Goal: Transaction & Acquisition: Purchase product/service

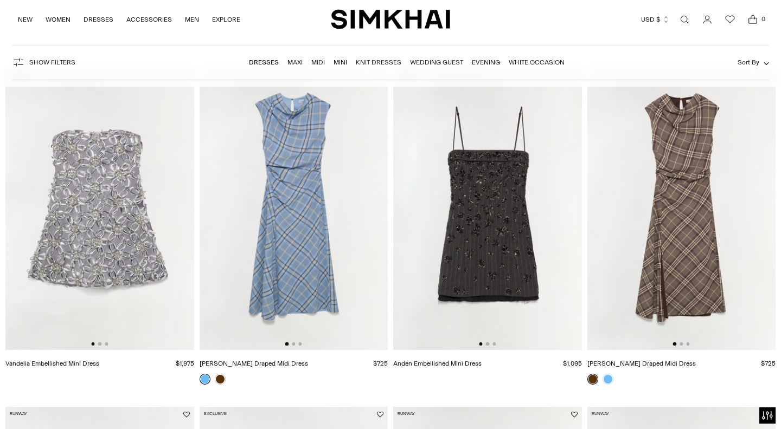
scroll to position [89, 0]
click at [605, 360] on link "[PERSON_NAME] Draped Midi Dress" at bounding box center [641, 364] width 108 height 8
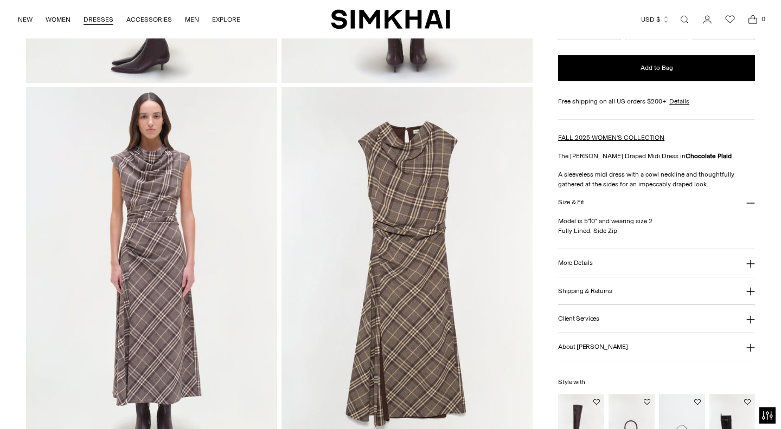
scroll to position [641, 0]
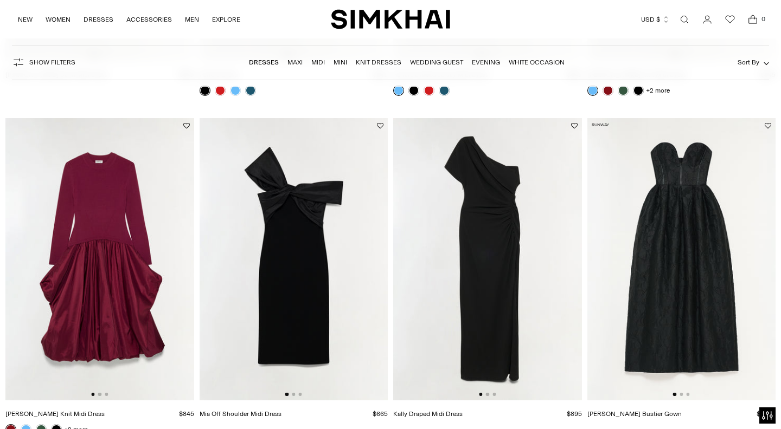
scroll to position [2183, 0]
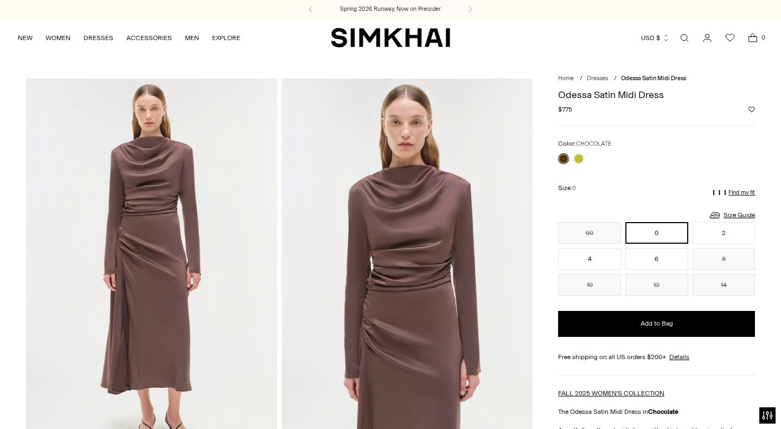
click at [412, 250] on img at bounding box center [406, 267] width 251 height 377
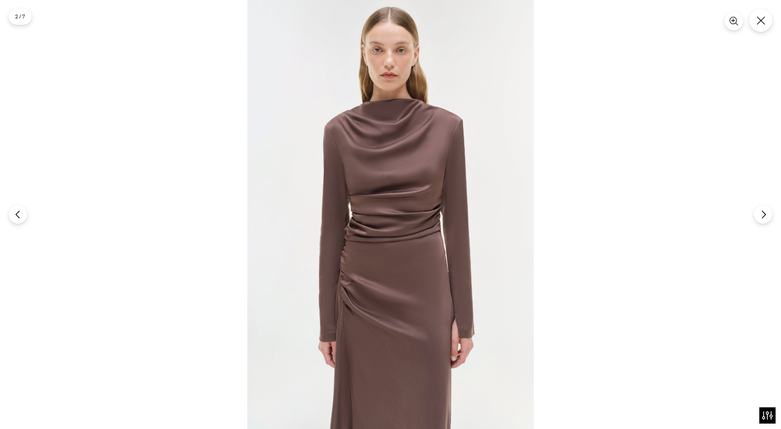
click at [408, 247] on img at bounding box center [390, 214] width 286 height 429
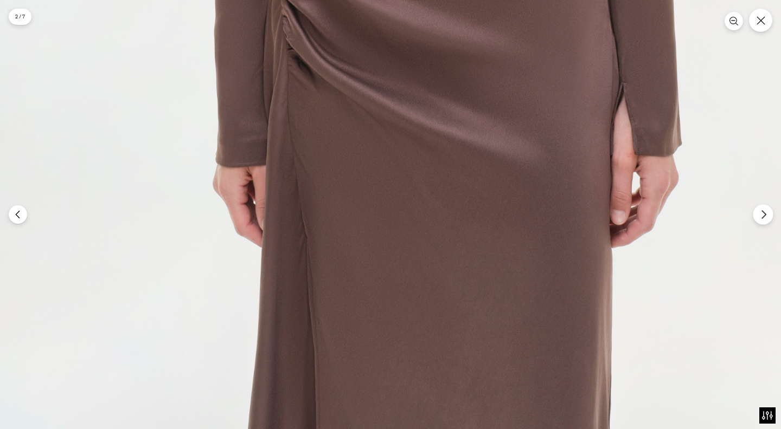
click at [757, 218] on button "Next" at bounding box center [762, 214] width 20 height 20
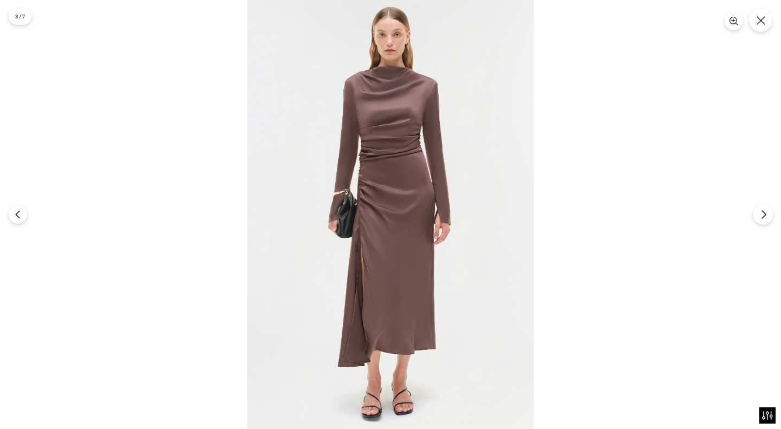
click at [758, 216] on icon "Next" at bounding box center [763, 215] width 10 height 10
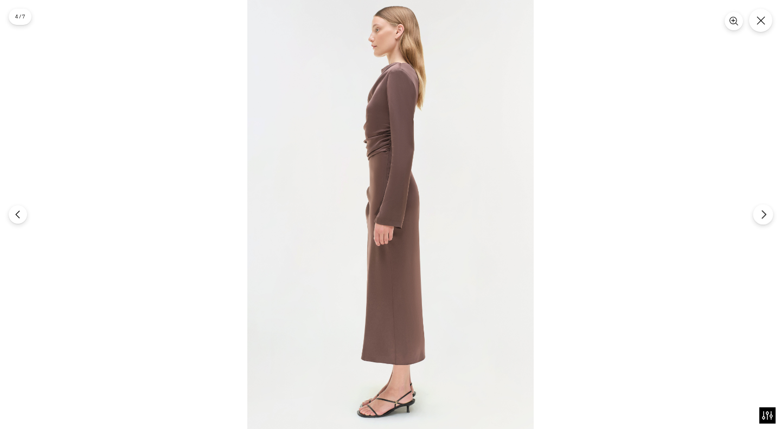
click at [758, 216] on icon "Next" at bounding box center [763, 215] width 10 height 10
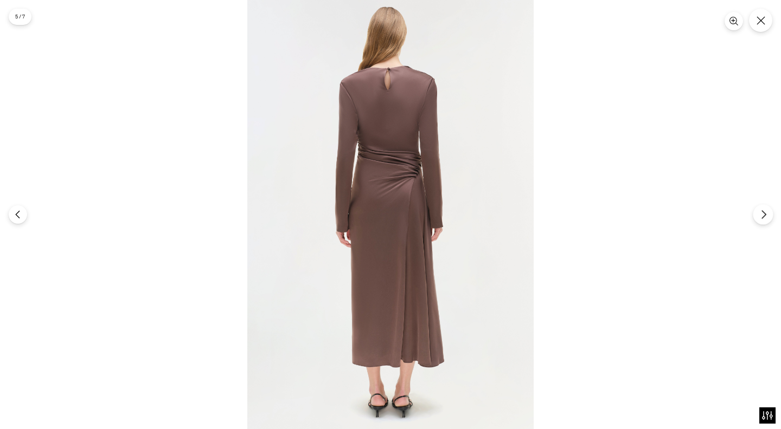
click at [758, 216] on icon "Next" at bounding box center [763, 215] width 10 height 10
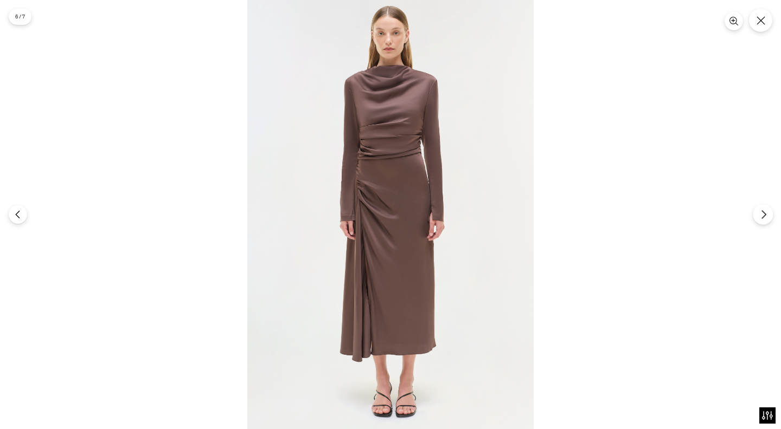
click at [758, 216] on icon "Next" at bounding box center [763, 215] width 10 height 10
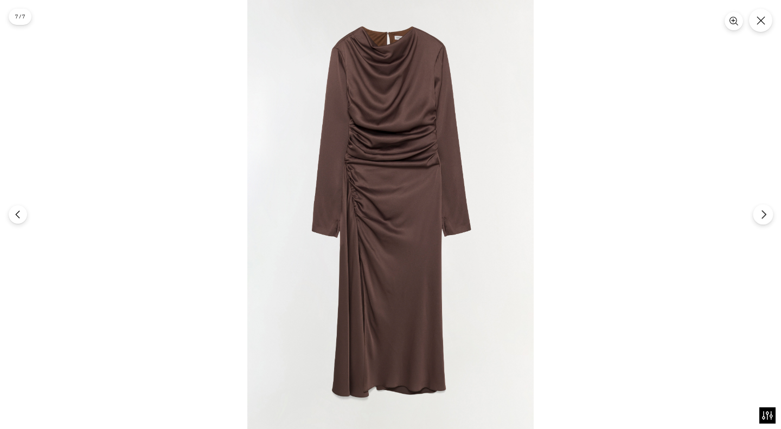
click at [758, 217] on icon "Next" at bounding box center [763, 215] width 10 height 10
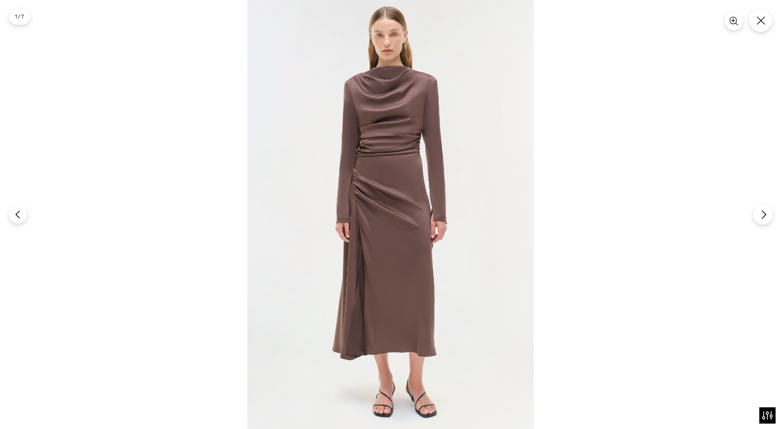
click at [758, 217] on icon "Next" at bounding box center [763, 215] width 10 height 10
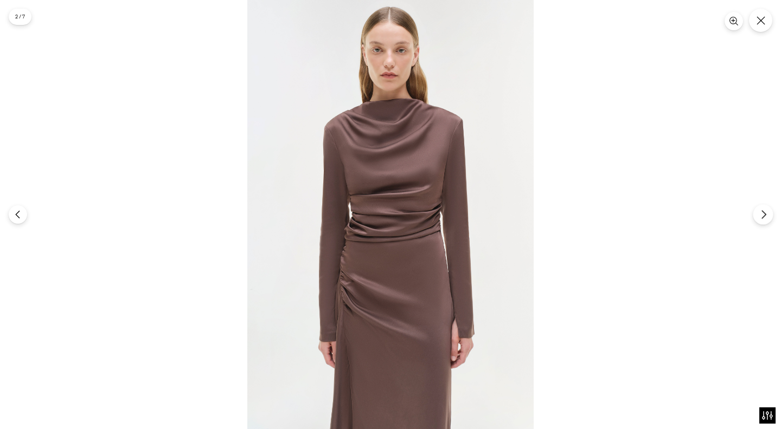
click at [758, 217] on icon "Next" at bounding box center [763, 215] width 10 height 10
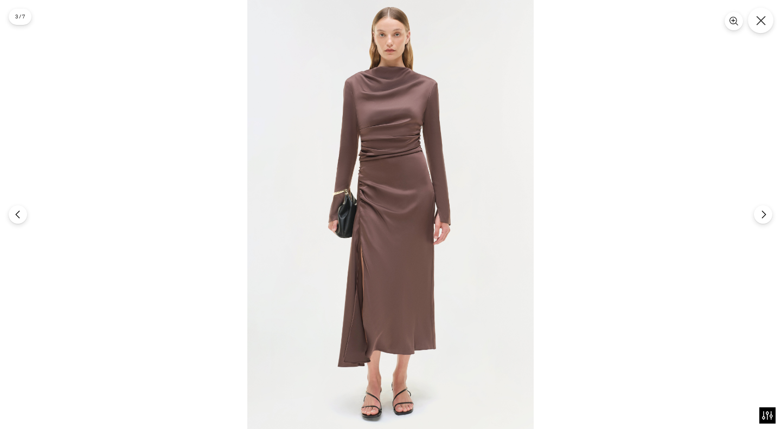
click at [759, 22] on icon "Close" at bounding box center [761, 21] width 10 height 10
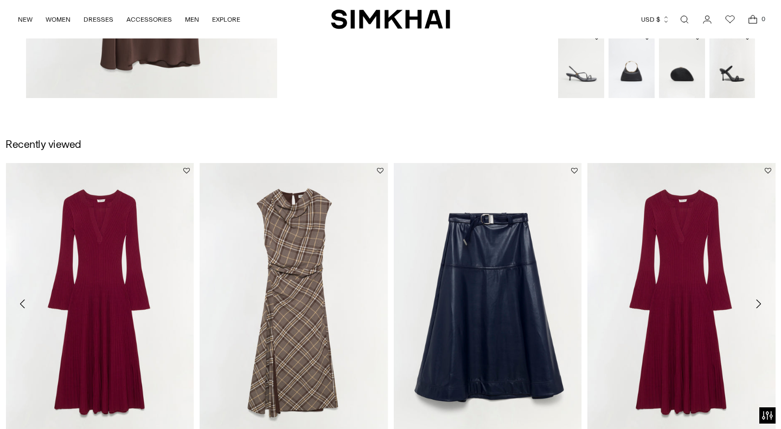
scroll to position [1578, 0]
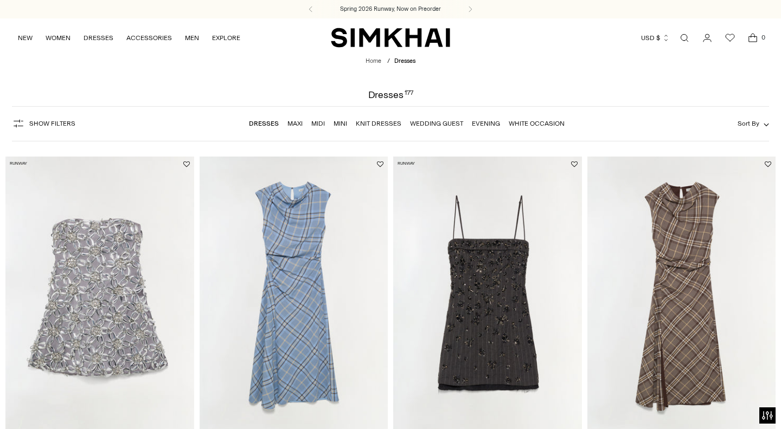
scroll to position [941, 0]
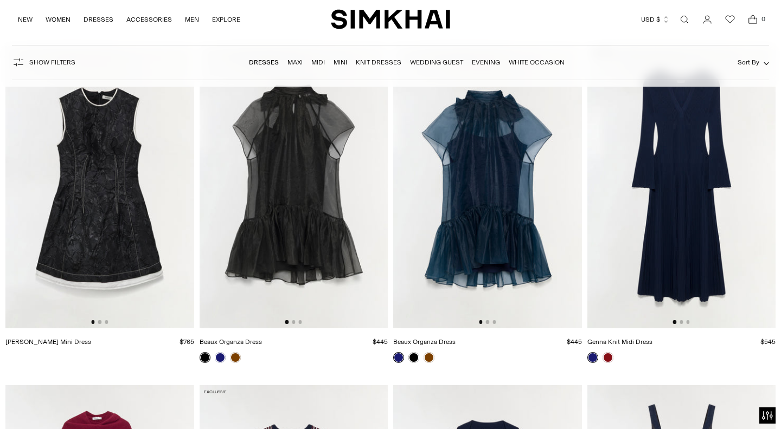
scroll to position [2102, 0]
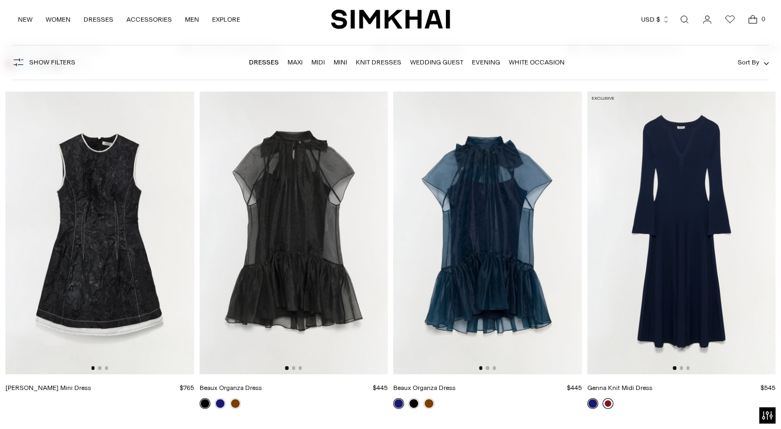
click at [609, 403] on link at bounding box center [607, 403] width 11 height 11
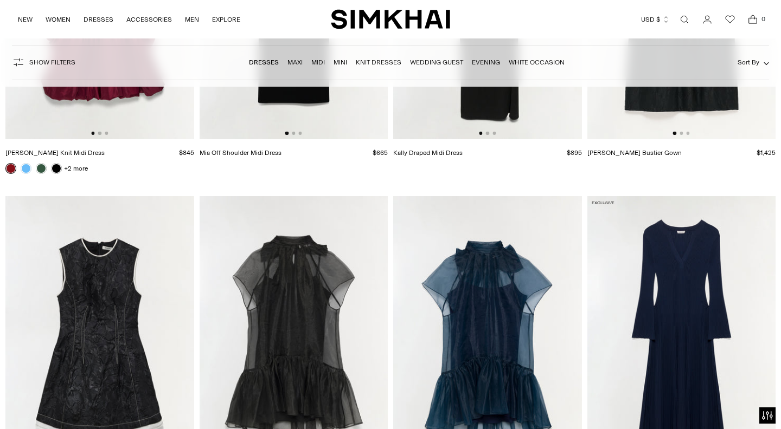
scroll to position [2483, 0]
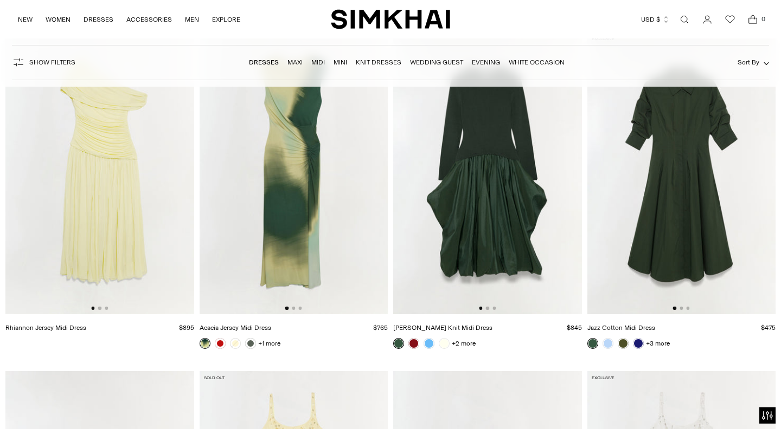
scroll to position [5471, 0]
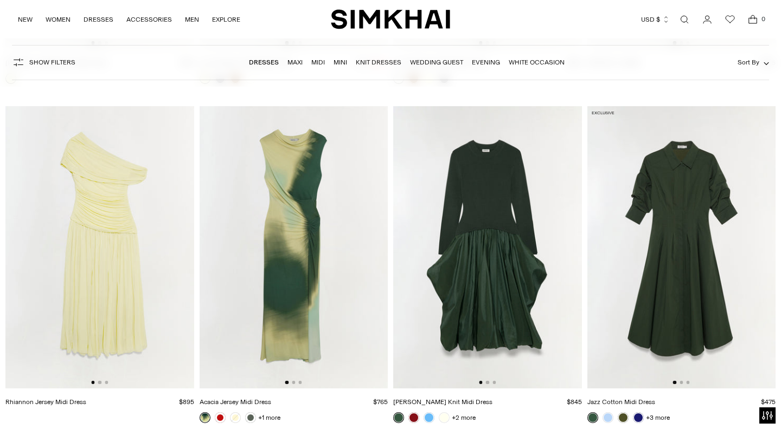
click at [665, 240] on img at bounding box center [681, 247] width 189 height 282
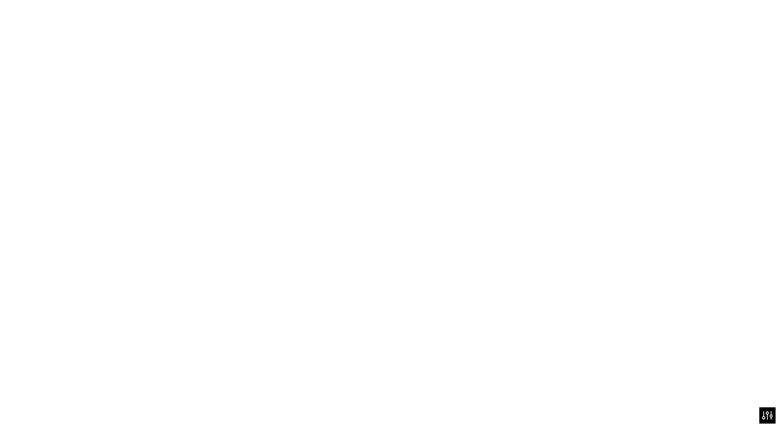
click at [665, 240] on img at bounding box center [681, 247] width 189 height 282
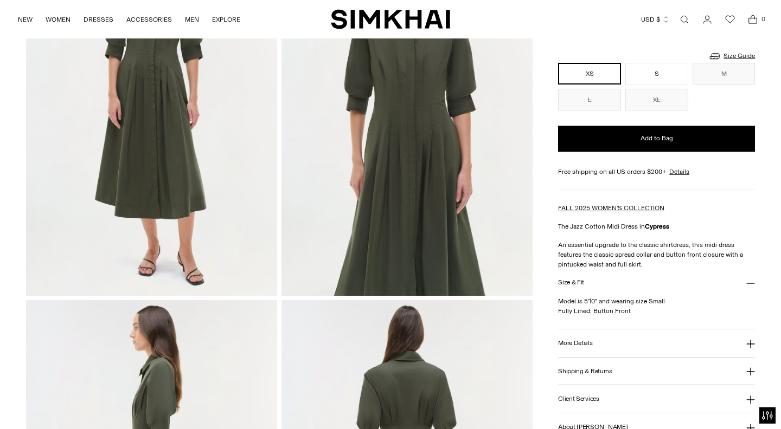
scroll to position [158, 0]
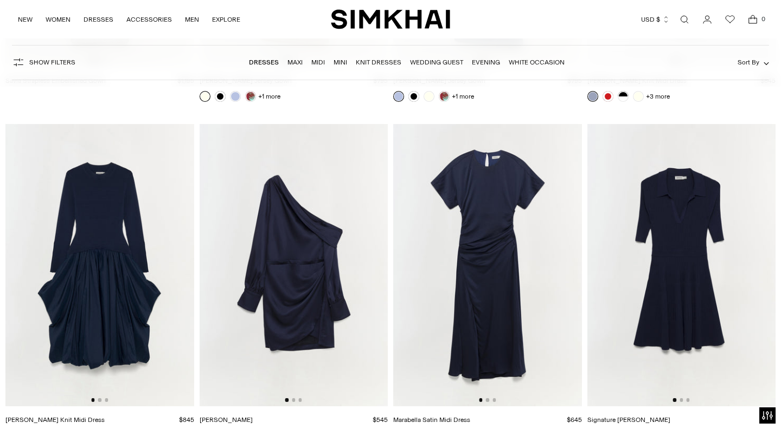
scroll to position [10622, 0]
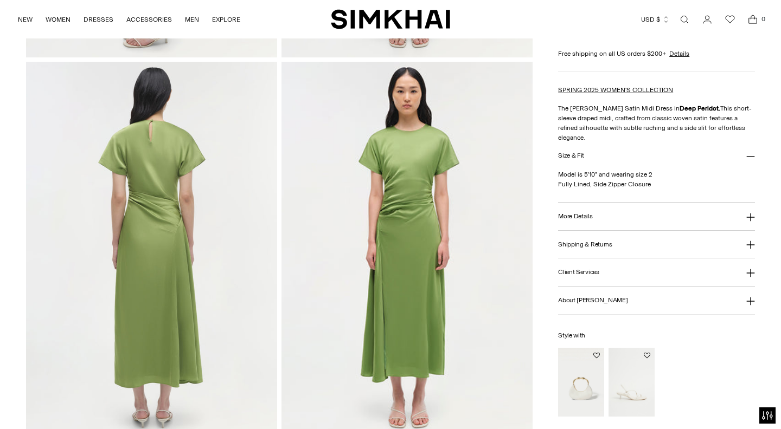
scroll to position [779, 0]
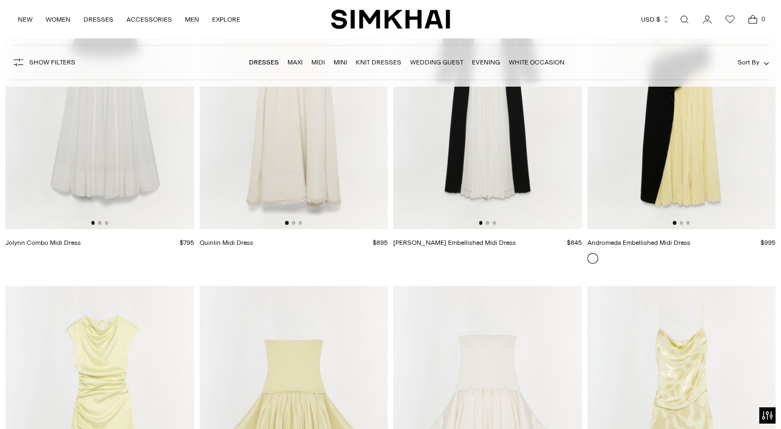
scroll to position [4811, 0]
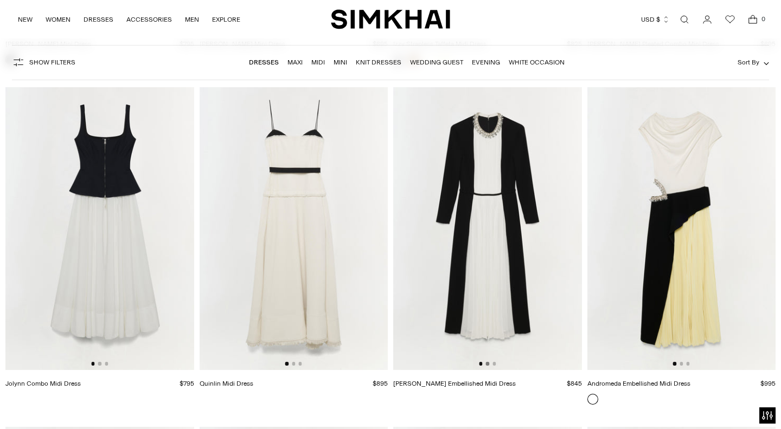
click at [486, 364] on button "Go to slide 2" at bounding box center [487, 363] width 3 height 3
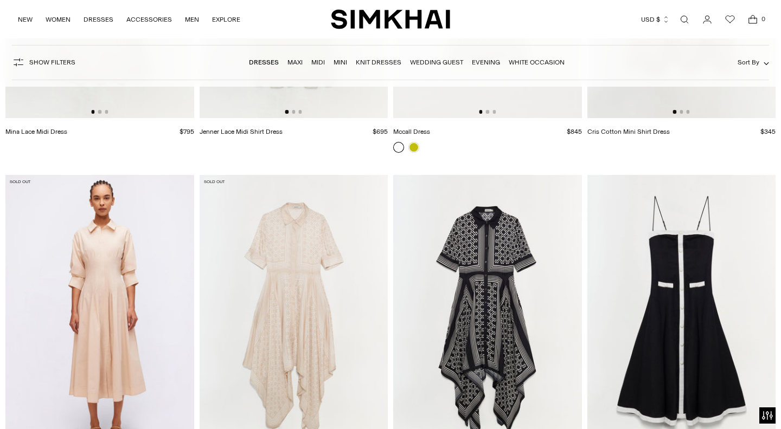
scroll to position [13663, 0]
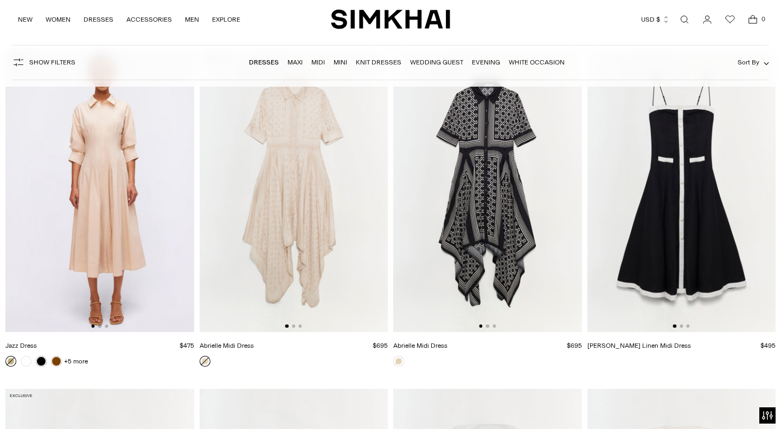
click at [488, 325] on div at bounding box center [487, 326] width 17 height 3
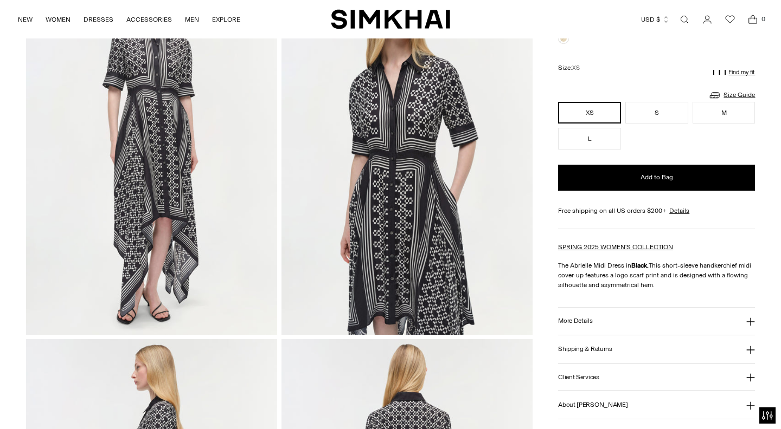
scroll to position [387, 0]
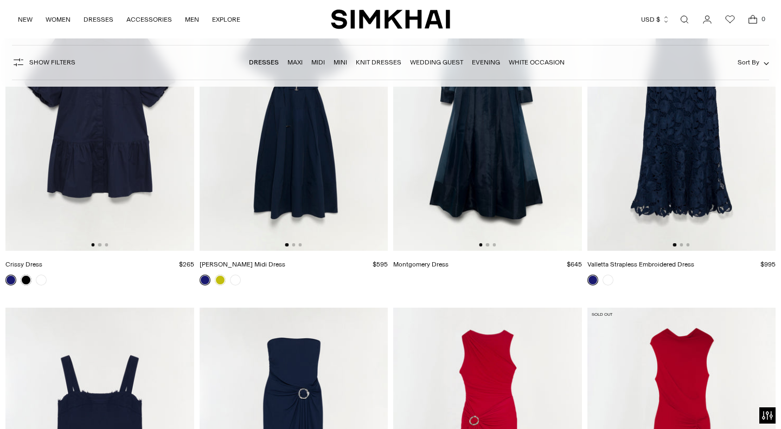
scroll to position [6856, 0]
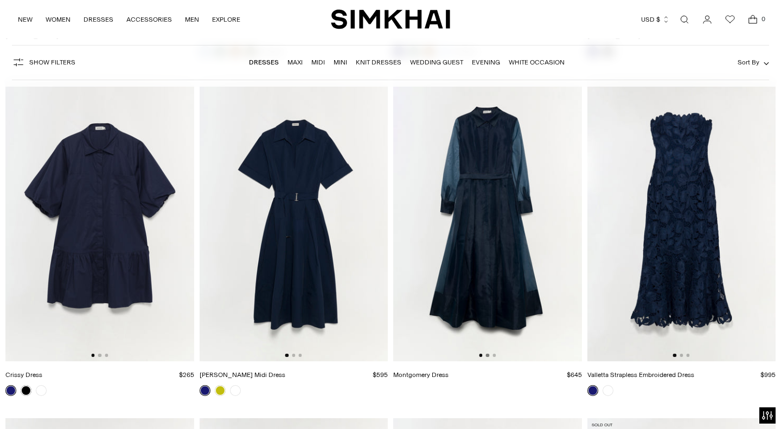
click at [486, 355] on button "Go to slide 2" at bounding box center [487, 355] width 3 height 3
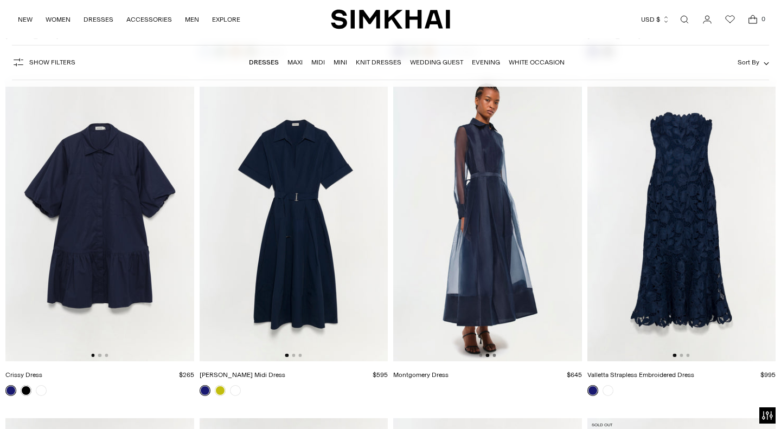
click at [494, 355] on button "Go to slide 3" at bounding box center [493, 355] width 3 height 3
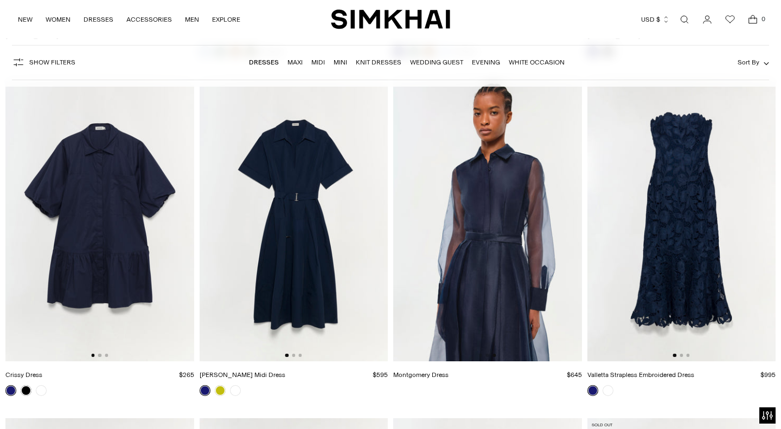
click at [515, 331] on img at bounding box center [487, 220] width 189 height 282
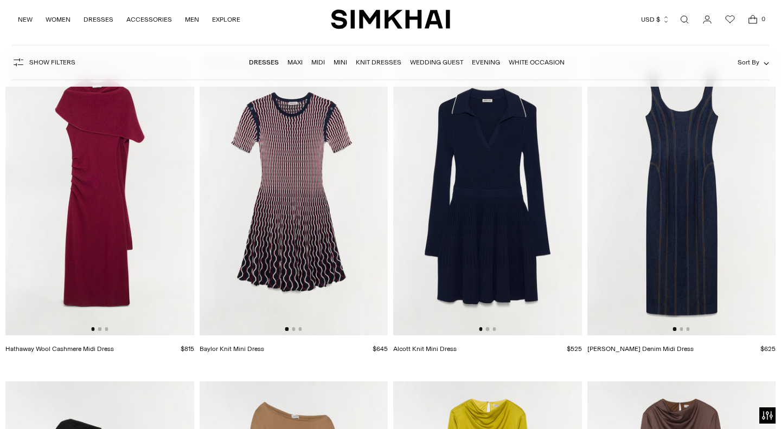
scroll to position [5761, 0]
